Goal: Transaction & Acquisition: Purchase product/service

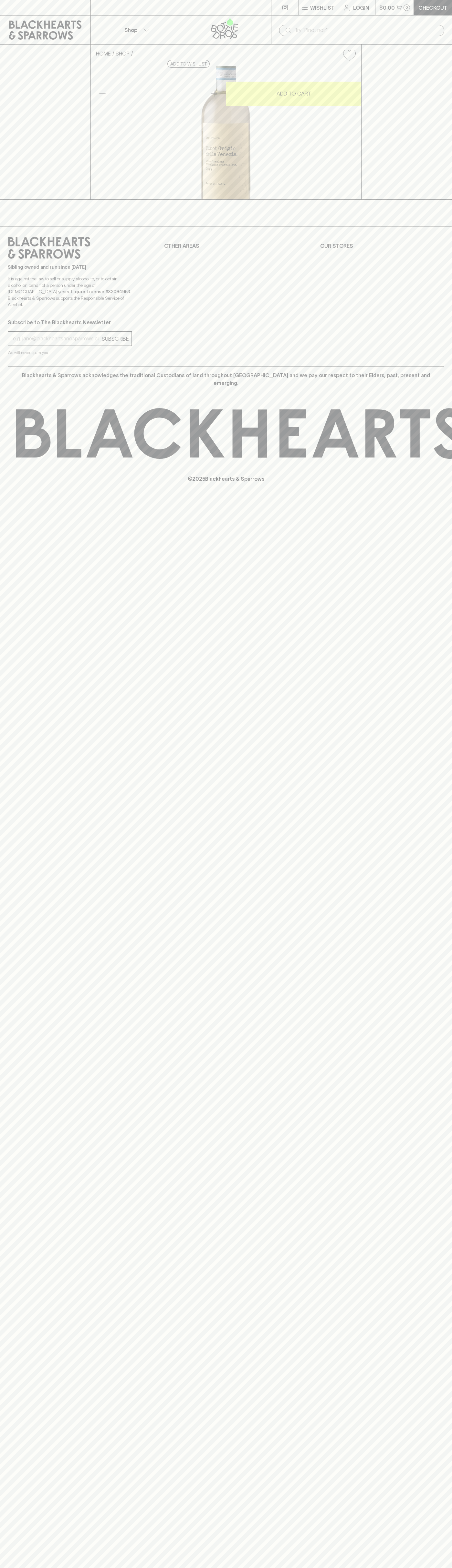
click at [271, 9] on div "⠀" at bounding box center [361, 7] width 180 height 8
click at [433, 142] on div "HOME SHOP [DATE] Pinot Grigio 2022 $16.00 Add to wishlist 10% discount when pur…" at bounding box center [226, 122] width 452 height 155
click at [252, 1567] on html "⠀ ⠀ Wishlist Login $0.00 0 Checkout Shop ​ HOME SHOP [DATE] Pinot Grigio 2022 $…" at bounding box center [226, 784] width 452 height 1568
click at [24, 1348] on div "⠀ ⠀ Wishlist Login $0.00 0 Checkout Shop ​ HOME SHOP [DATE] Pinot Grigio 2022 $…" at bounding box center [226, 784] width 452 height 1568
